Goal: Information Seeking & Learning: Check status

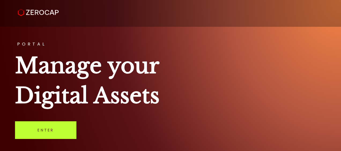
click at [56, 130] on link "Enter" at bounding box center [45, 130] width 61 height 18
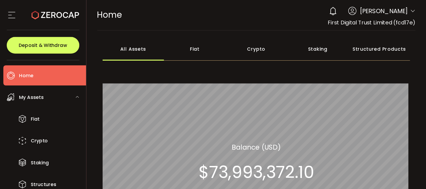
scroll to position [80, 0]
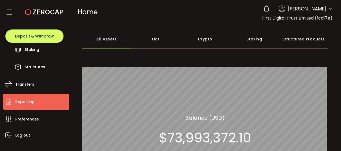
click at [39, 97] on li "Reporting" at bounding box center [36, 102] width 66 height 16
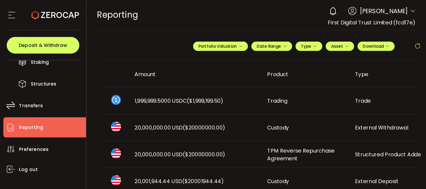
scroll to position [52, 0]
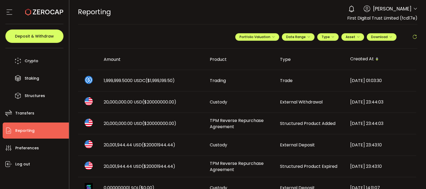
click at [340, 33] on span at bounding box center [414, 37] width 5 height 8
click at [340, 35] on icon at bounding box center [414, 36] width 5 height 5
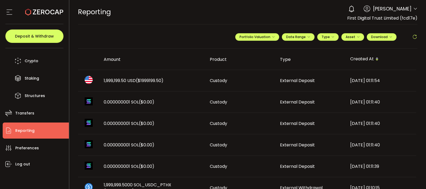
click at [200, 82] on div "1,999,199.50 USD ($1999199.50)" at bounding box center [152, 80] width 106 height 6
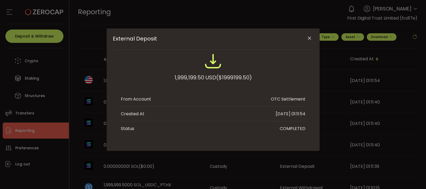
click at [239, 74] on span "($1999199.50)" at bounding box center [234, 78] width 36 height 10
click at [240, 74] on span "($1999199.50)" at bounding box center [234, 78] width 36 height 10
copy span "1999199.50"
click at [311, 36] on icon "Close" at bounding box center [309, 38] width 5 height 5
